Goal: Task Accomplishment & Management: Manage account settings

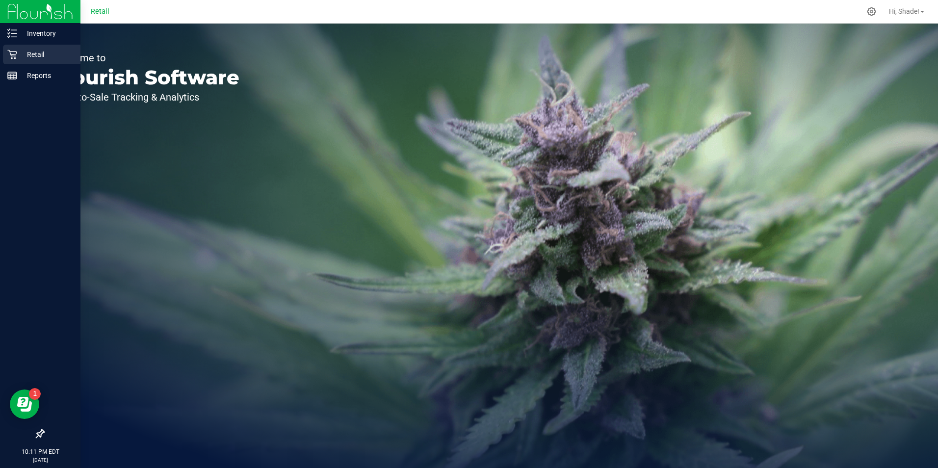
click at [43, 49] on p "Retail" at bounding box center [46, 55] width 59 height 12
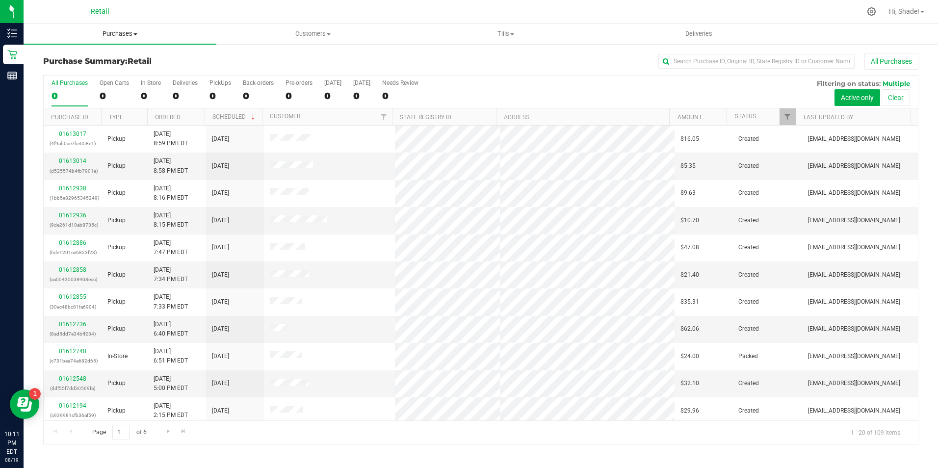
click at [122, 35] on span "Purchases" at bounding box center [120, 33] width 193 height 9
click at [125, 78] on li "All purchases" at bounding box center [120, 83] width 193 height 12
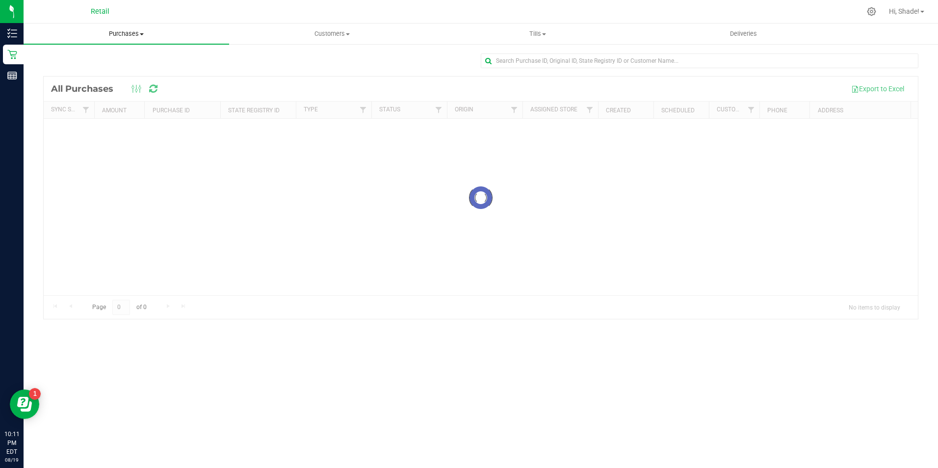
click at [120, 42] on uib-tab-heading "Purchases Summary of purchases Fulfillment All purchases" at bounding box center [127, 34] width 206 height 21
click at [99, 84] on li "All purchases" at bounding box center [127, 83] width 206 height 12
click at [540, 66] on input "text" at bounding box center [700, 60] width 438 height 15
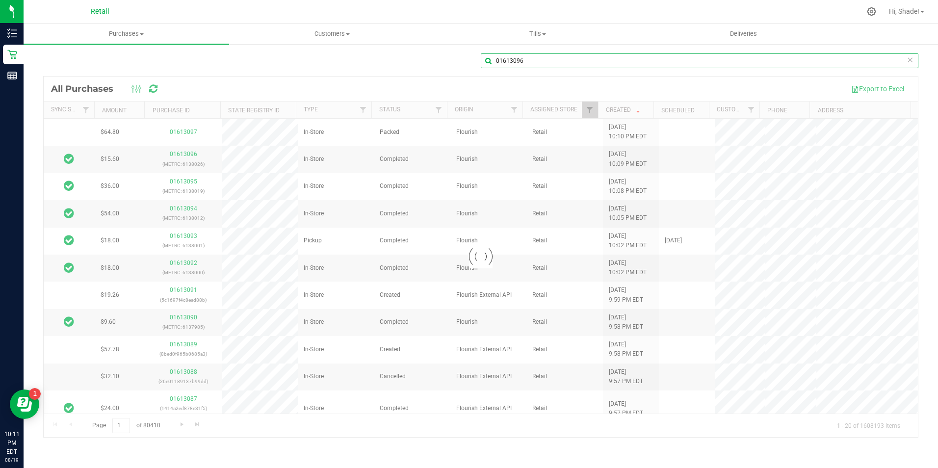
type input "01613096"
click at [401, 82] on div at bounding box center [481, 257] width 874 height 361
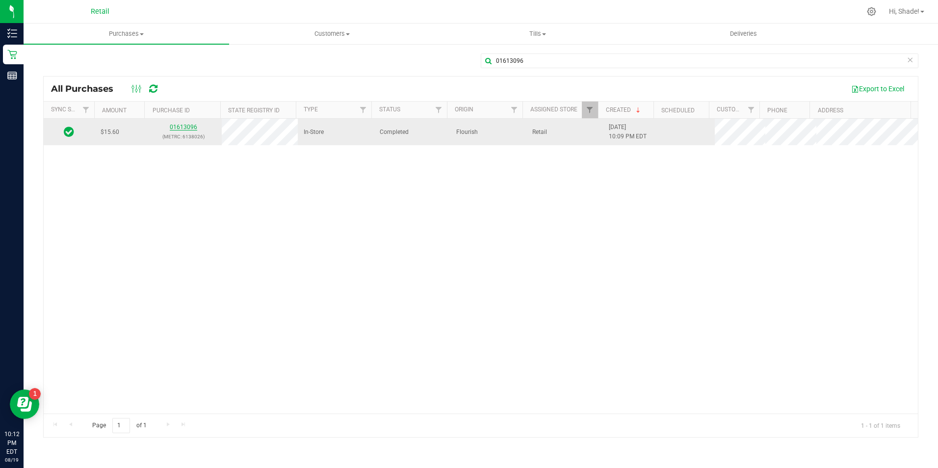
click at [186, 124] on link "01613096" at bounding box center [183, 127] width 27 height 7
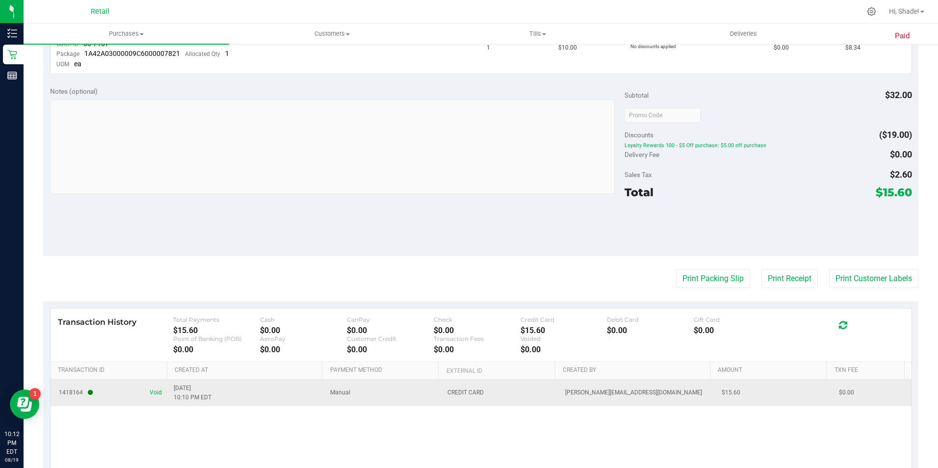
scroll to position [343, 0]
click at [155, 391] on span "Void" at bounding box center [156, 392] width 12 height 9
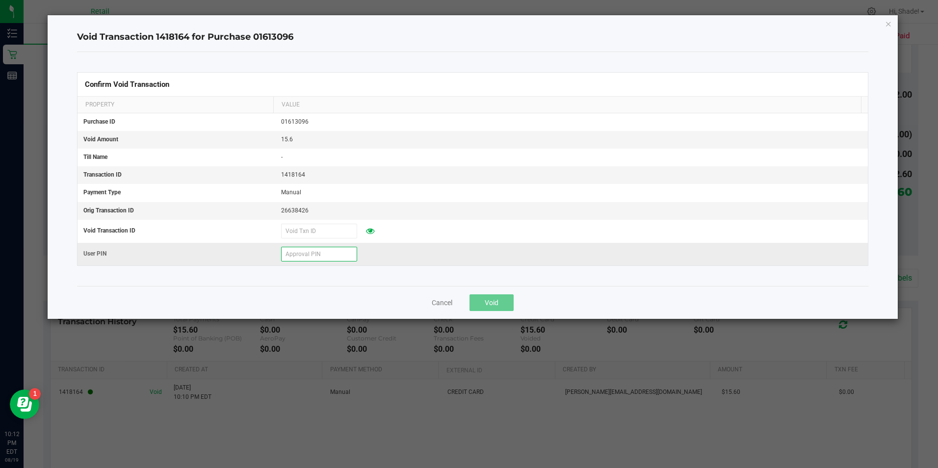
click at [314, 249] on input "text" at bounding box center [319, 254] width 76 height 15
type input "906834"
click at [487, 301] on span "Void" at bounding box center [492, 303] width 14 height 8
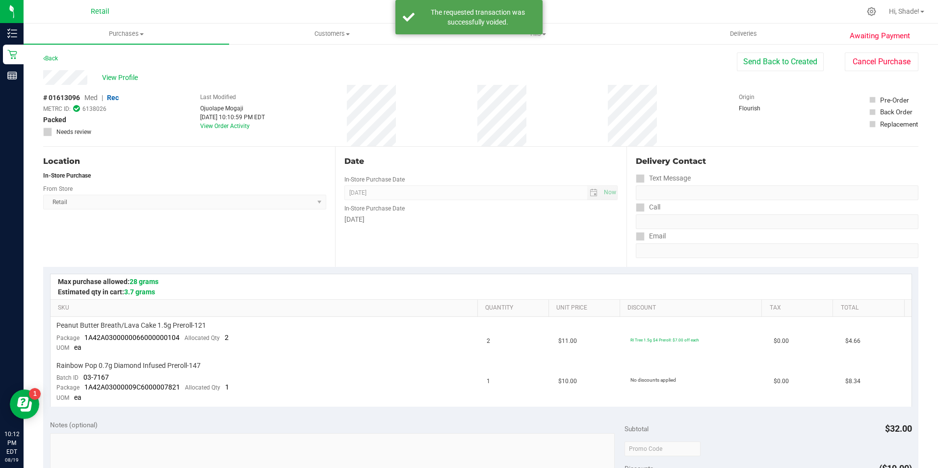
scroll to position [0, 0]
click at [803, 66] on button "Send Back to Created" at bounding box center [780, 62] width 87 height 19
